Goal: Task Accomplishment & Management: Manage account settings

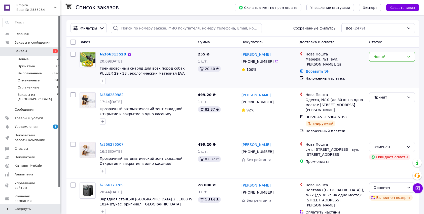
click at [378, 78] on div "Новый" at bounding box center [392, 68] width 50 height 36
click at [408, 57] on icon at bounding box center [408, 57] width 4 height 4
click at [386, 67] on li "Принят" at bounding box center [391, 67] width 45 height 9
click at [109, 54] on span "366313528" at bounding box center [113, 54] width 20 height 4
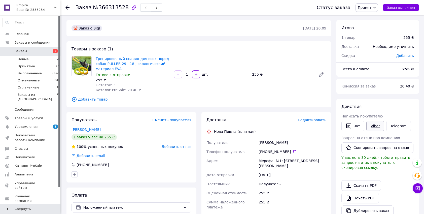
click at [375, 126] on link "Viber" at bounding box center [375, 126] width 18 height 11
click at [372, 126] on link "Viber" at bounding box center [375, 126] width 18 height 11
click at [34, 67] on li "Принятые 17" at bounding box center [31, 66] width 62 height 7
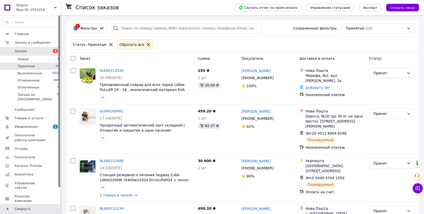
click at [21, 53] on span "Заказы" at bounding box center [21, 51] width 12 height 5
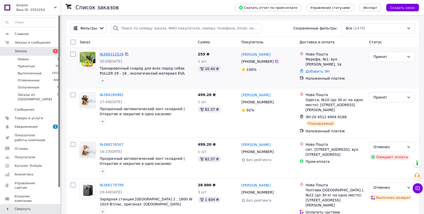
click at [117, 55] on span "366313528" at bounding box center [113, 54] width 20 height 4
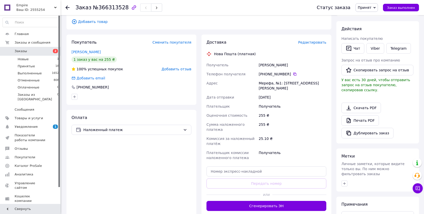
scroll to position [86, 0]
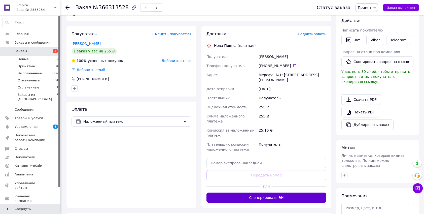
click at [264, 192] on button "Сгенерировать ЭН" at bounding box center [266, 197] width 120 height 10
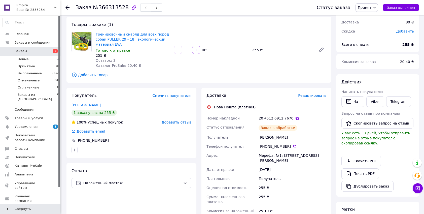
scroll to position [28, 0]
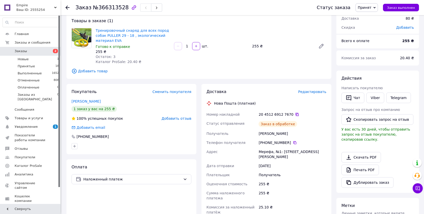
click at [295, 114] on icon at bounding box center [297, 114] width 4 height 4
click at [199, 82] on div "Заказ с Bigl [DATE] 20:09 Товары в заказе (1) Тренировочный снаряд для всех пор…" at bounding box center [199, 163] width 270 height 343
click at [115, 34] on link "Тренировочный снаряд для всех пород собак PULLER 29 - 18 , экологический матери…" at bounding box center [132, 35] width 73 height 14
click at [295, 114] on icon at bounding box center [297, 114] width 4 height 4
click at [109, 30] on link "Тренировочный снаряд для всех пород собак PULLER 29 - 18 , экологический матери…" at bounding box center [132, 35] width 73 height 14
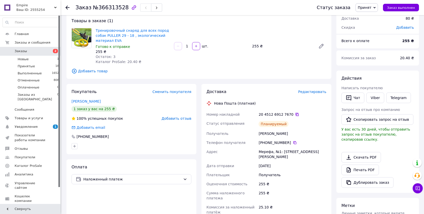
click at [295, 115] on icon at bounding box center [297, 114] width 4 height 4
click at [42, 50] on span "Заказы" at bounding box center [31, 51] width 32 height 5
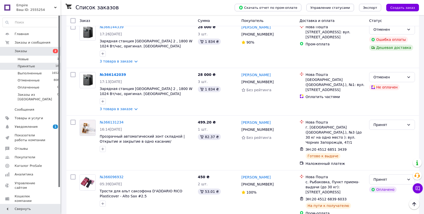
click at [43, 64] on li "Принятые 18" at bounding box center [31, 66] width 62 height 7
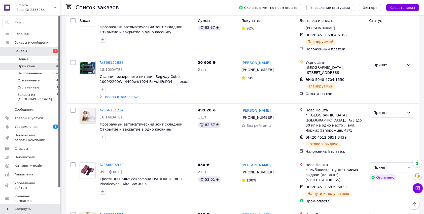
scroll to position [119, 0]
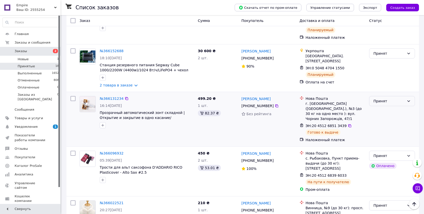
click at [397, 98] on div "Принят" at bounding box center [388, 101] width 31 height 6
click at [386, 99] on li "Выполнен" at bounding box center [391, 102] width 45 height 9
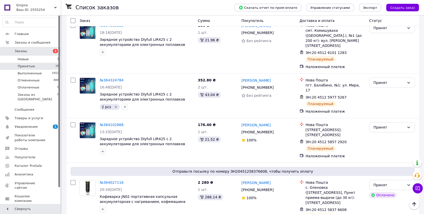
scroll to position [579, 0]
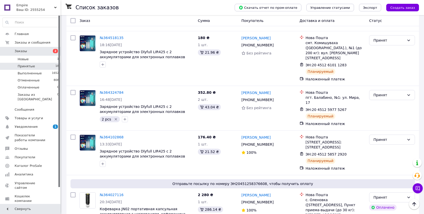
click at [28, 51] on span "Заказы" at bounding box center [31, 51] width 32 height 5
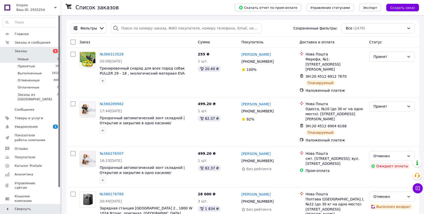
click at [36, 58] on li "Новые 1" at bounding box center [31, 59] width 62 height 7
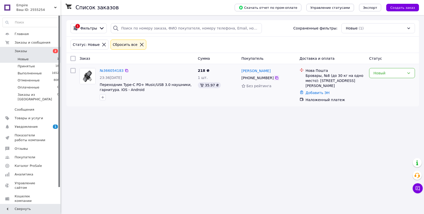
click at [277, 78] on icon at bounding box center [277, 78] width 4 height 4
click at [398, 75] on div "Новый" at bounding box center [388, 73] width 31 height 6
click at [378, 100] on li "Отменен" at bounding box center [391, 101] width 45 height 9
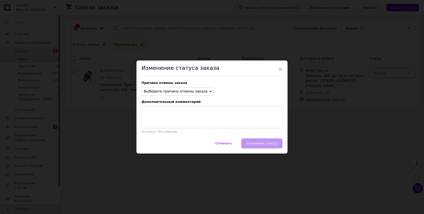
click at [202, 89] on span "Выберите причину отмены заказа" at bounding box center [177, 91] width 72 height 9
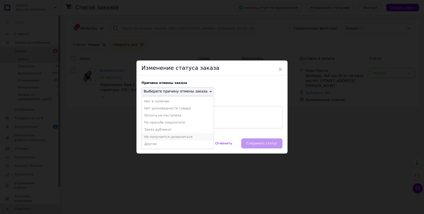
click at [163, 137] on li "Не получается дозвониться" at bounding box center [178, 136] width 72 height 7
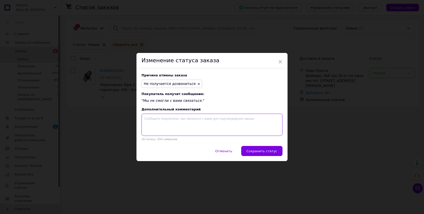
click at [160, 122] on textarea at bounding box center [211, 124] width 141 height 22
type textarea "Неправильний номер не можемо зв'язатися уже 2 дні"
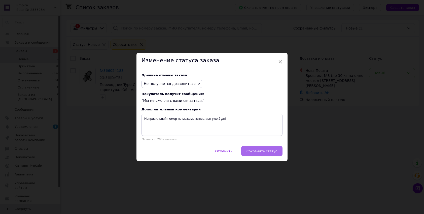
click at [262, 152] on span "Сохранить статус" at bounding box center [261, 151] width 31 height 4
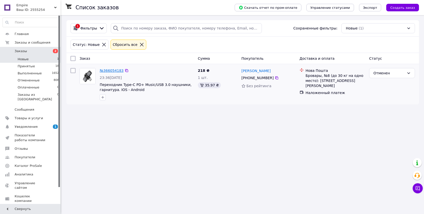
click at [114, 70] on span "366054183" at bounding box center [113, 70] width 20 height 4
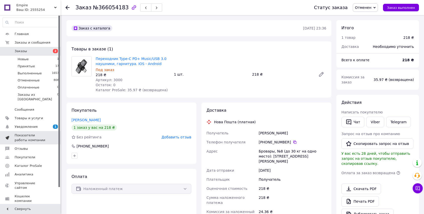
click at [30, 133] on span "Показатели работы компании" at bounding box center [31, 137] width 32 height 9
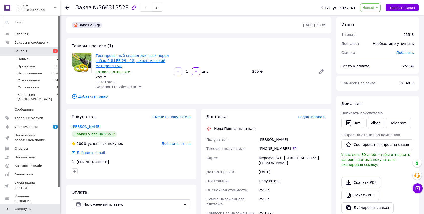
scroll to position [3, 0]
click at [114, 56] on link "Тренировочный снаряд для всех пород собак PULLER 29 - 18 , экологический матери…" at bounding box center [132, 61] width 73 height 14
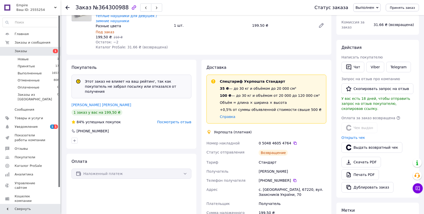
scroll to position [79, 0]
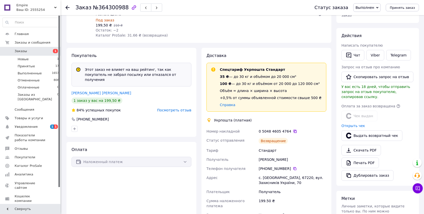
click at [294, 129] on icon at bounding box center [295, 131] width 4 height 4
